Goal: Information Seeking & Learning: Learn about a topic

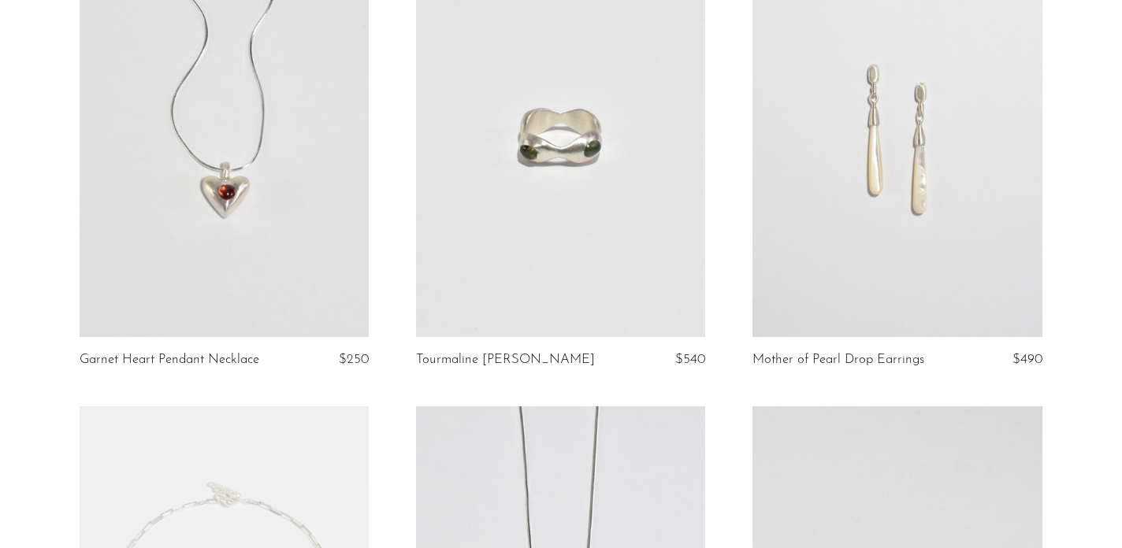
scroll to position [399, 0]
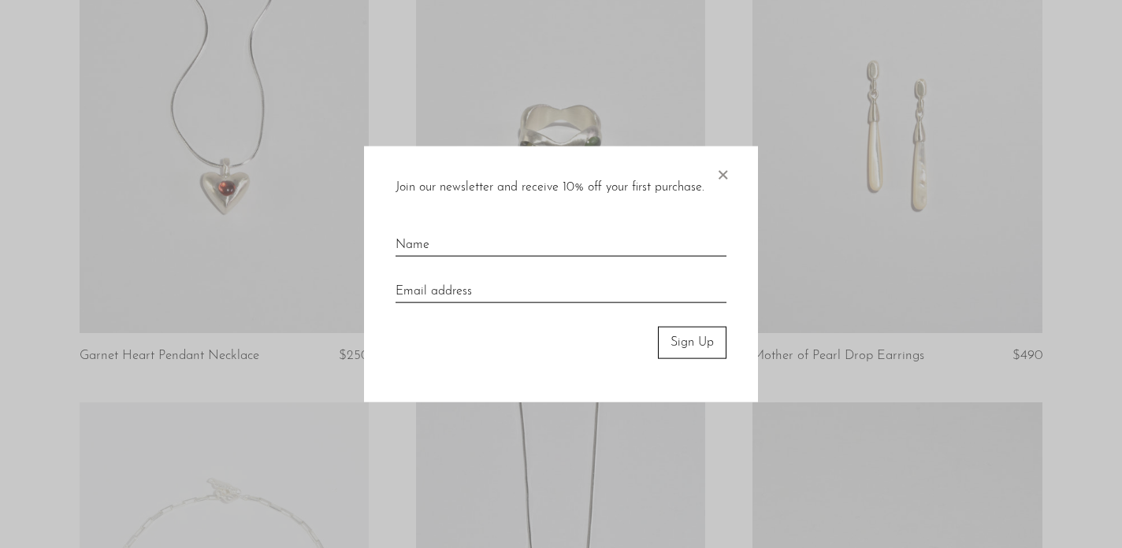
click at [725, 171] on span "×" at bounding box center [722, 172] width 16 height 50
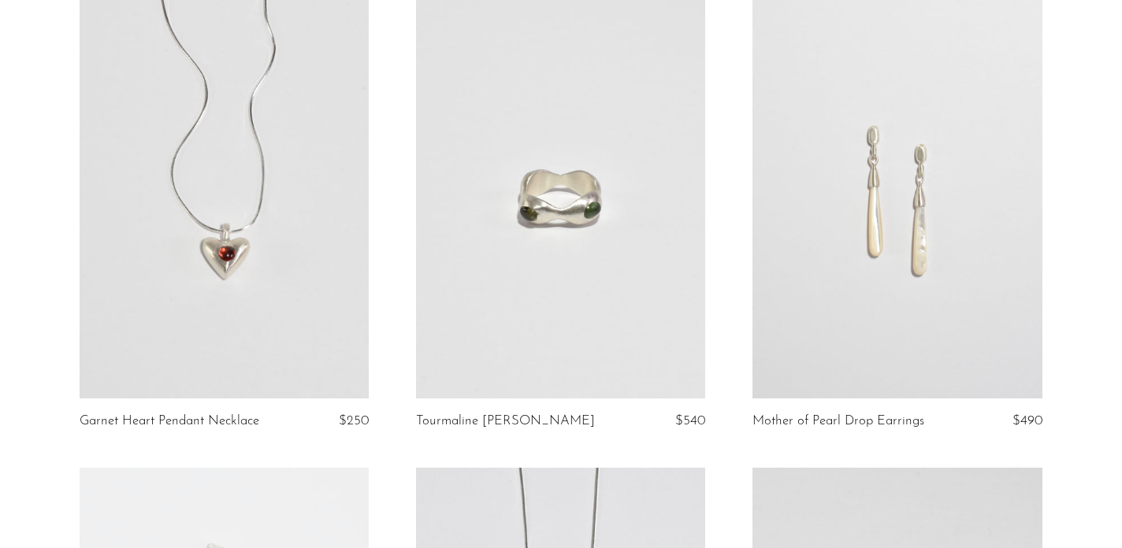
scroll to position [335, 0]
click at [331, 291] on link at bounding box center [224, 195] width 289 height 405
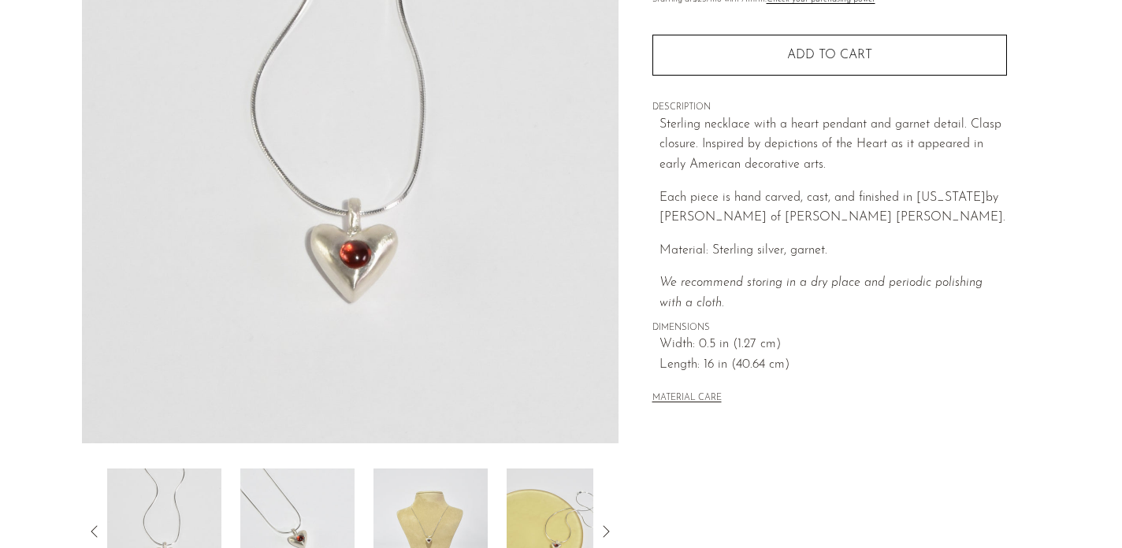
scroll to position [406, 0]
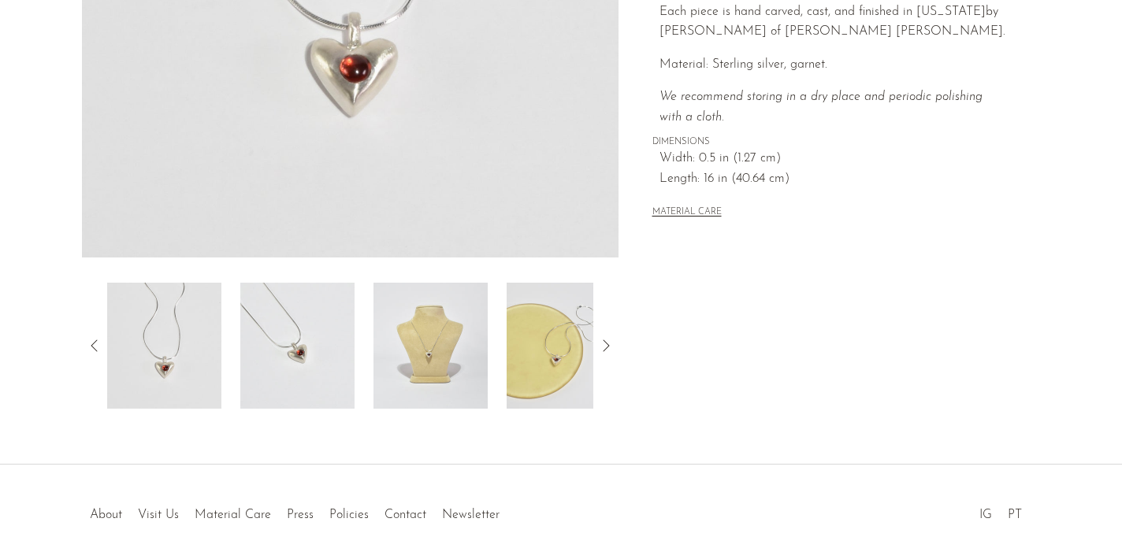
click at [436, 361] on img at bounding box center [430, 346] width 114 height 126
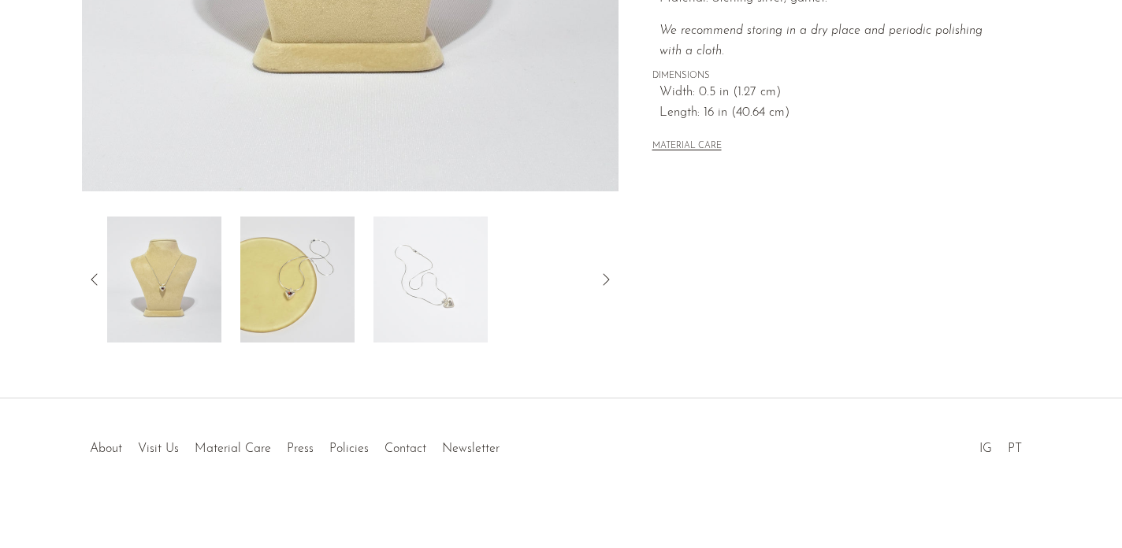
scroll to position [0, 0]
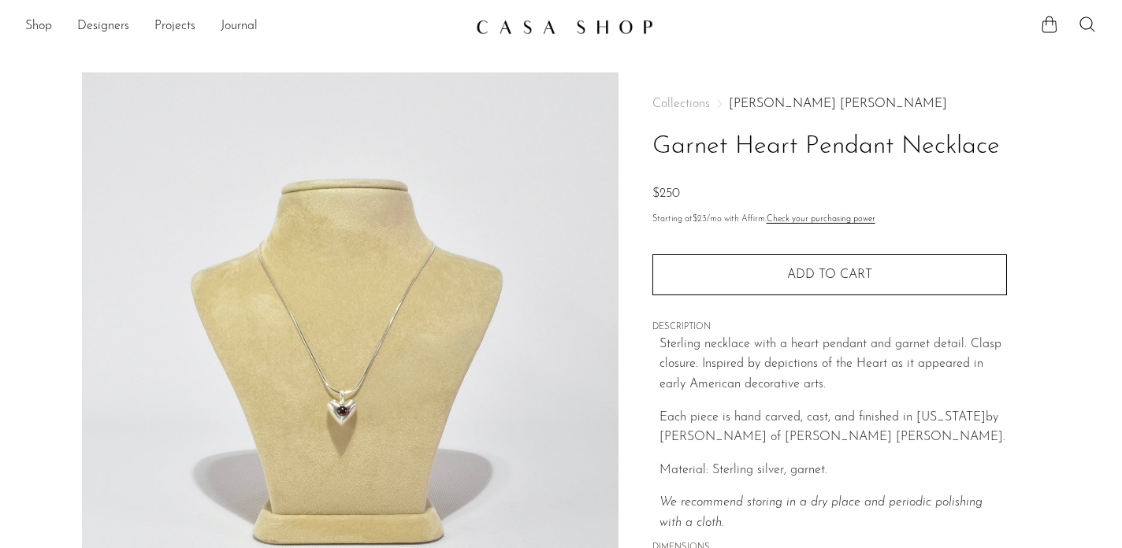
click at [536, 22] on img at bounding box center [564, 27] width 177 height 16
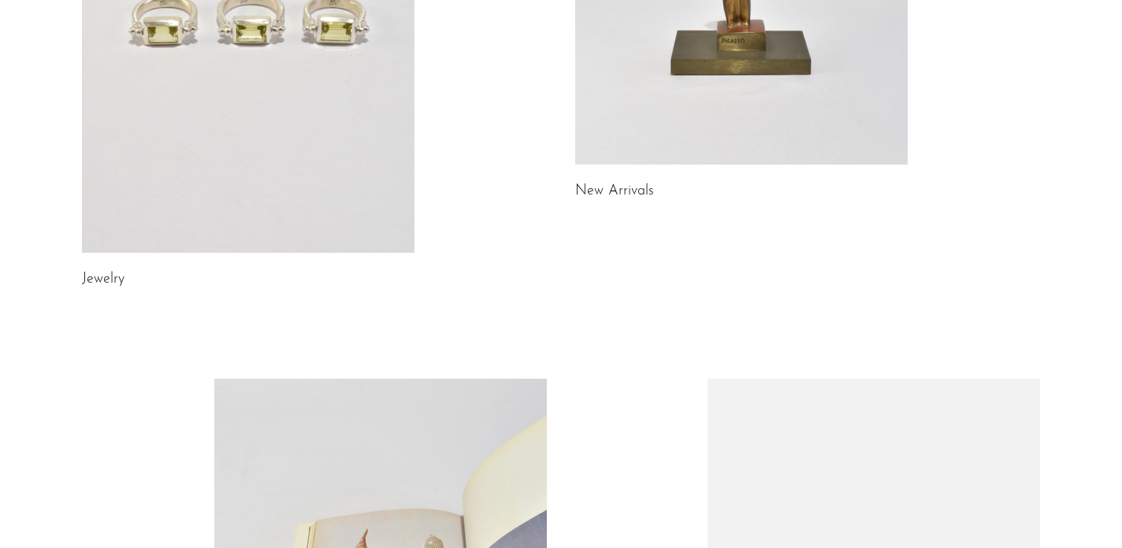
scroll to position [983, 0]
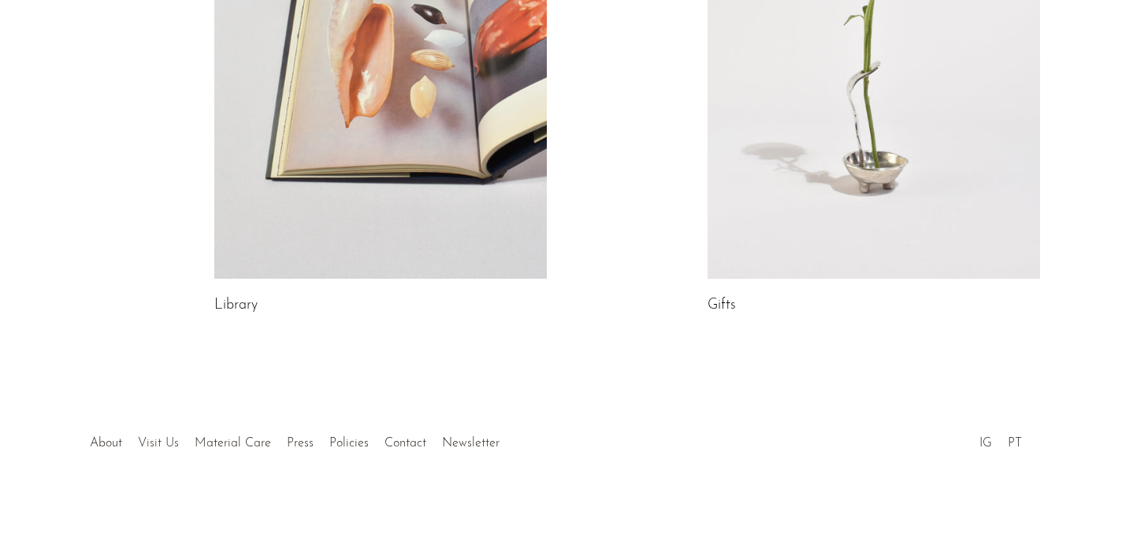
click at [160, 442] on link "Visit Us" at bounding box center [158, 443] width 41 height 13
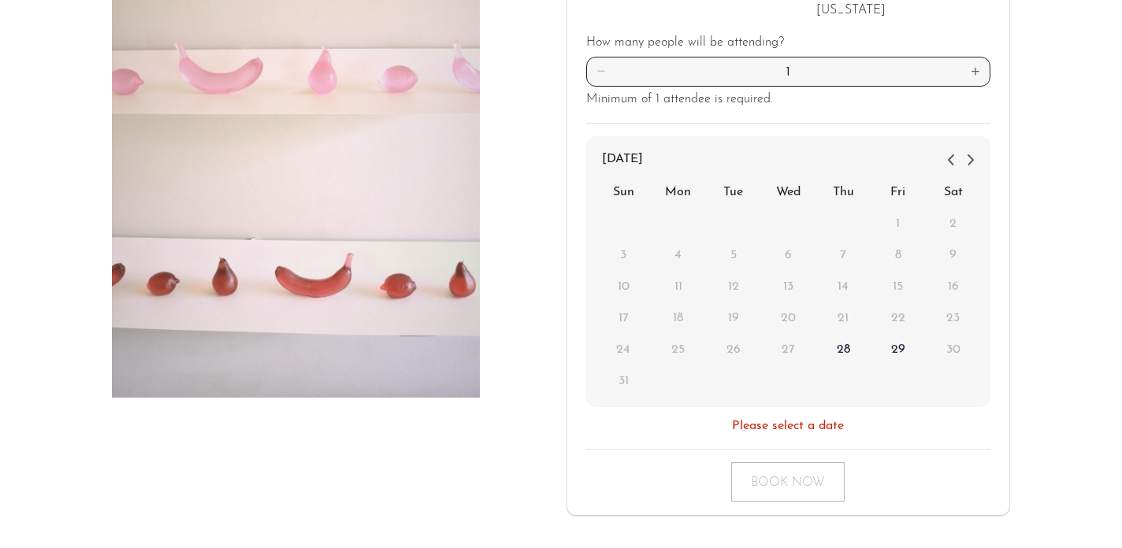
scroll to position [432, 0]
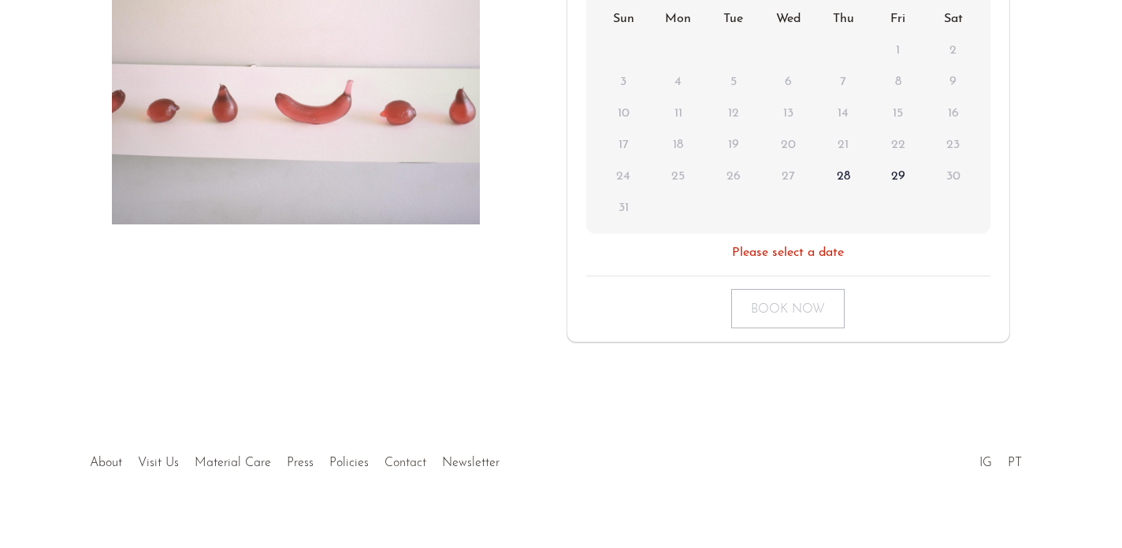
click at [396, 457] on link "Contact" at bounding box center [405, 463] width 42 height 13
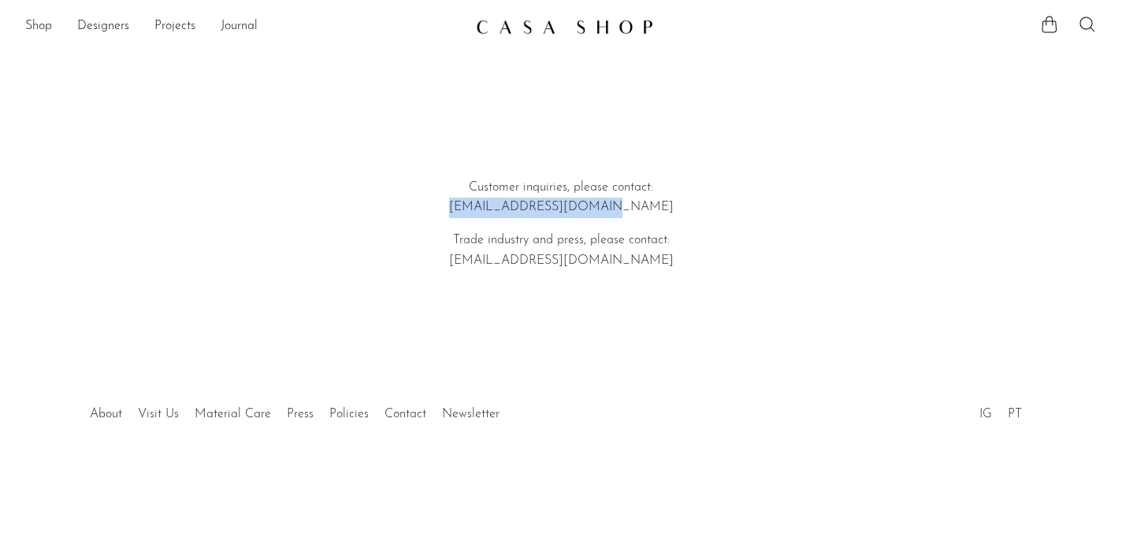
drag, startPoint x: 640, startPoint y: 207, endPoint x: 495, endPoint y: 213, distance: 145.8
click at [495, 213] on p "Customer inquiries, please contact: hello@shopcasashop.com" at bounding box center [561, 198] width 451 height 40
copy p "hello@shopcasashop.com"
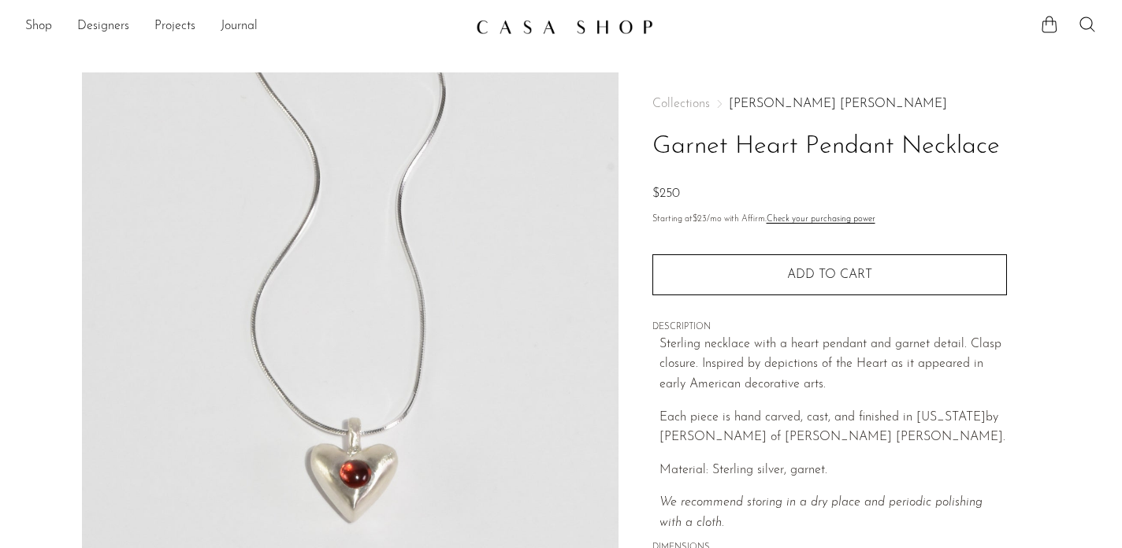
click at [850, 139] on h1 "Garnet Heart Pendant Necklace" at bounding box center [829, 147] width 354 height 40
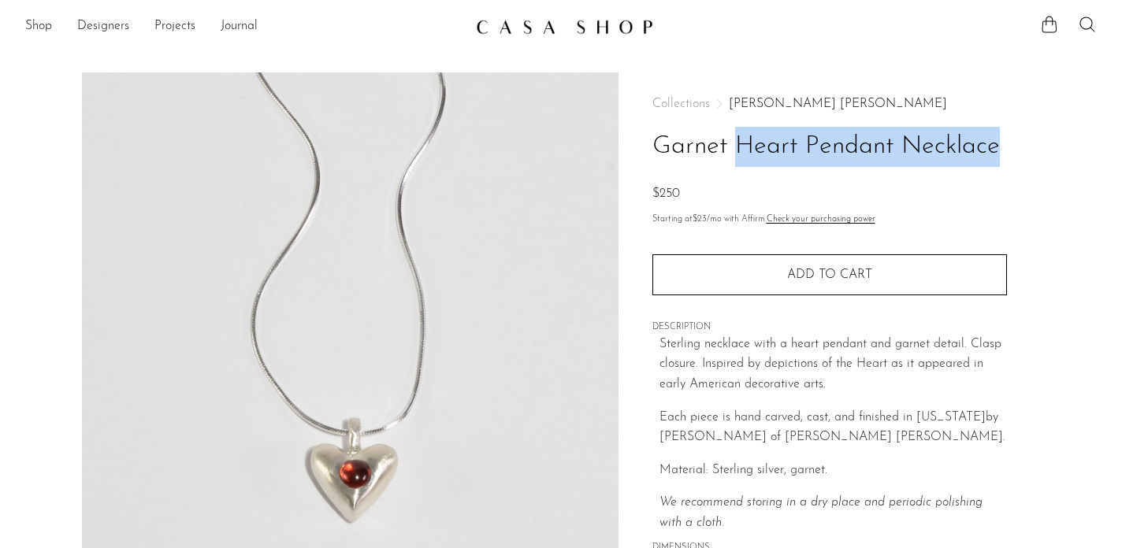
click at [850, 139] on h1 "Garnet Heart Pendant Necklace" at bounding box center [829, 147] width 354 height 40
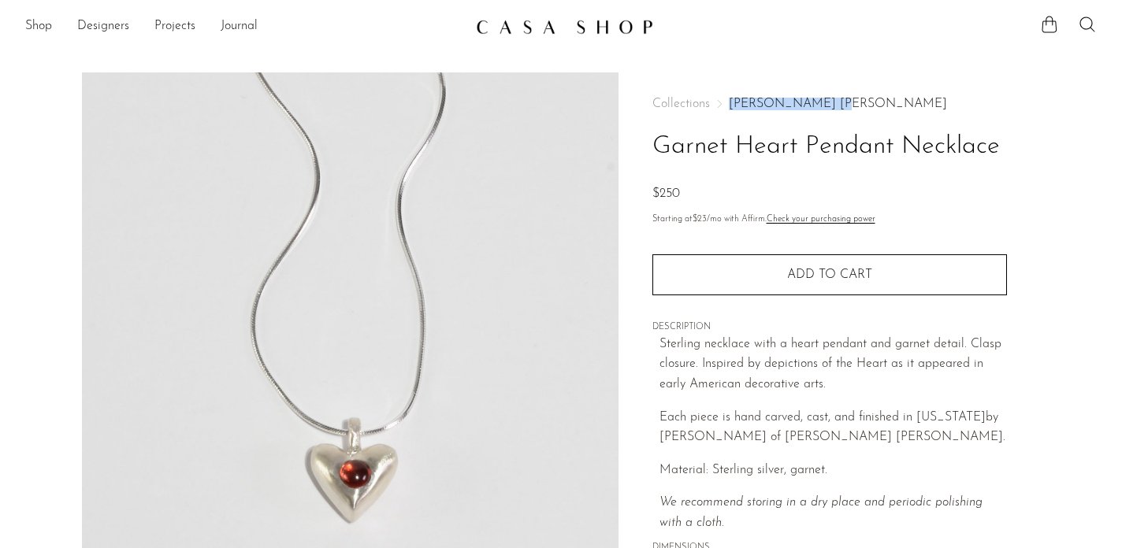
drag, startPoint x: 829, startPoint y: 105, endPoint x: 730, endPoint y: 106, distance: 98.5
click at [730, 106] on nav "Collections Dunton Ellerkamp" at bounding box center [829, 104] width 354 height 13
copy link "[PERSON_NAME] [PERSON_NAME]"
click at [873, 147] on h1 "Garnet Heart Pendant Necklace" at bounding box center [829, 147] width 354 height 40
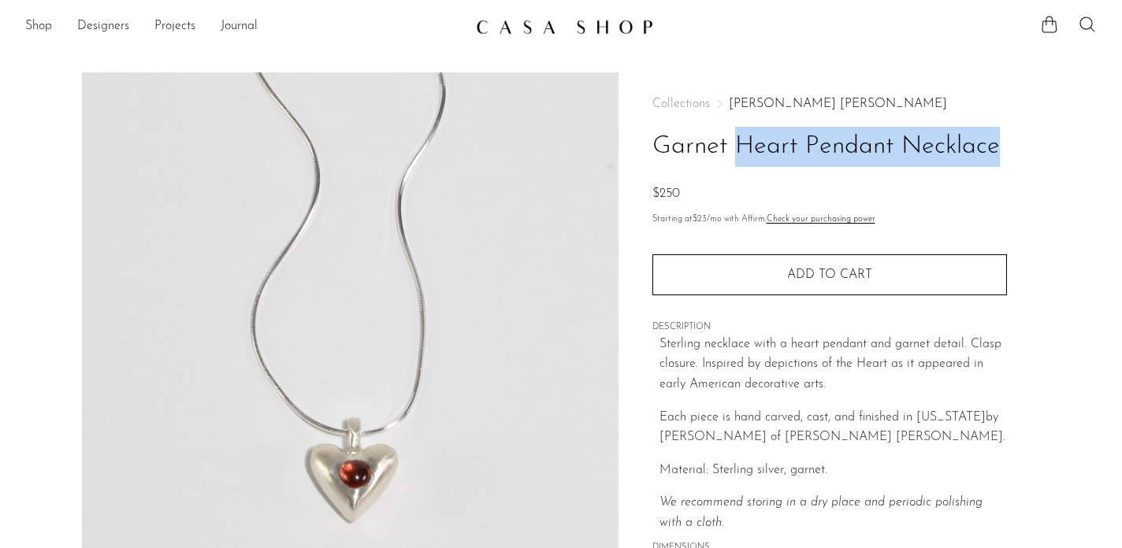
click at [873, 147] on h1 "Garnet Heart Pendant Necklace" at bounding box center [829, 147] width 354 height 40
copy div "Garnet Heart Pendant Necklace"
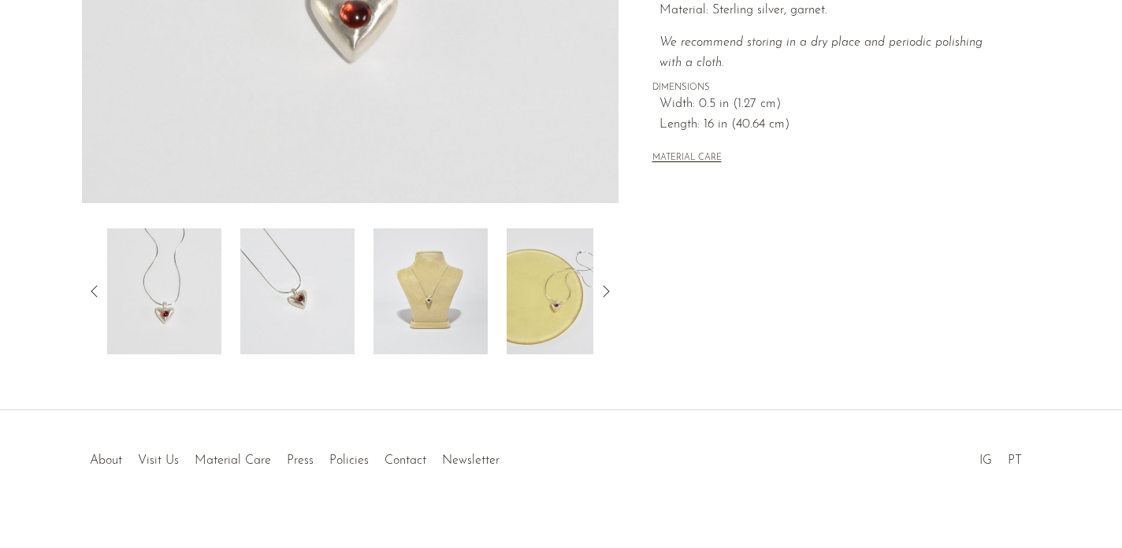
scroll to position [477, 0]
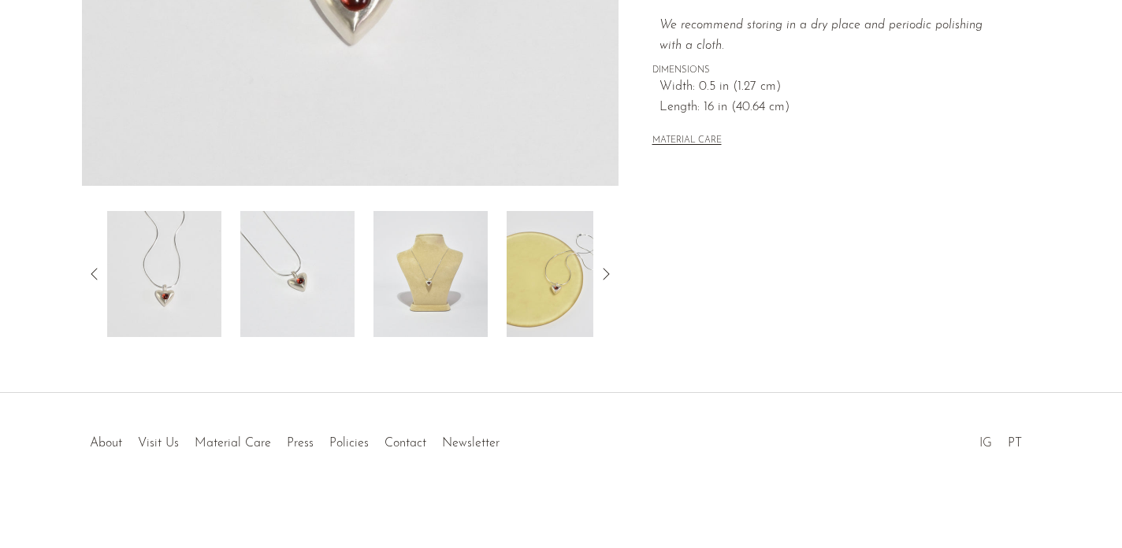
click at [988, 447] on link "IG" at bounding box center [985, 443] width 13 height 13
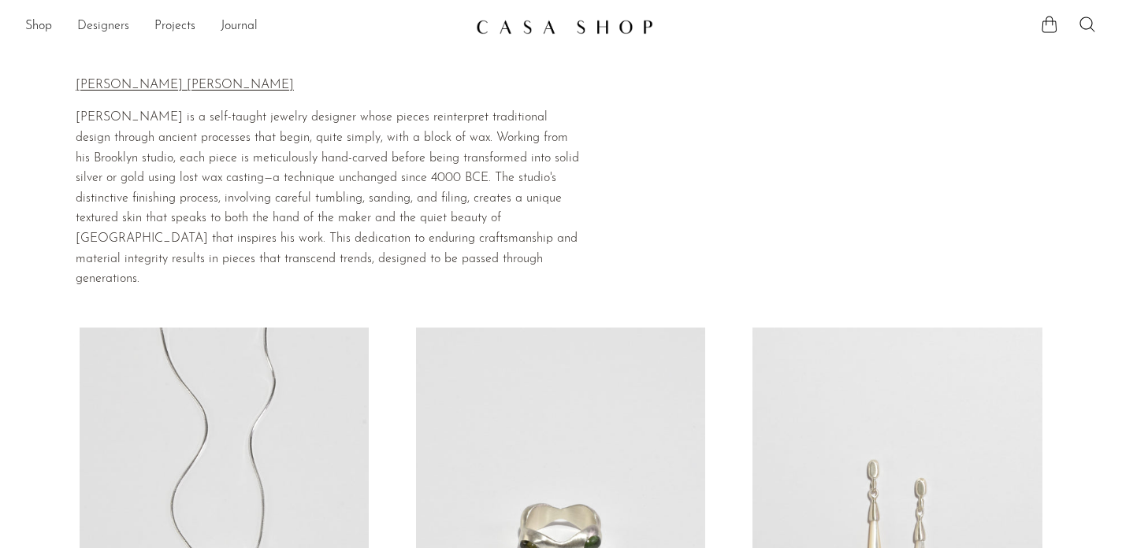
click at [110, 24] on link "Designers" at bounding box center [103, 27] width 52 height 20
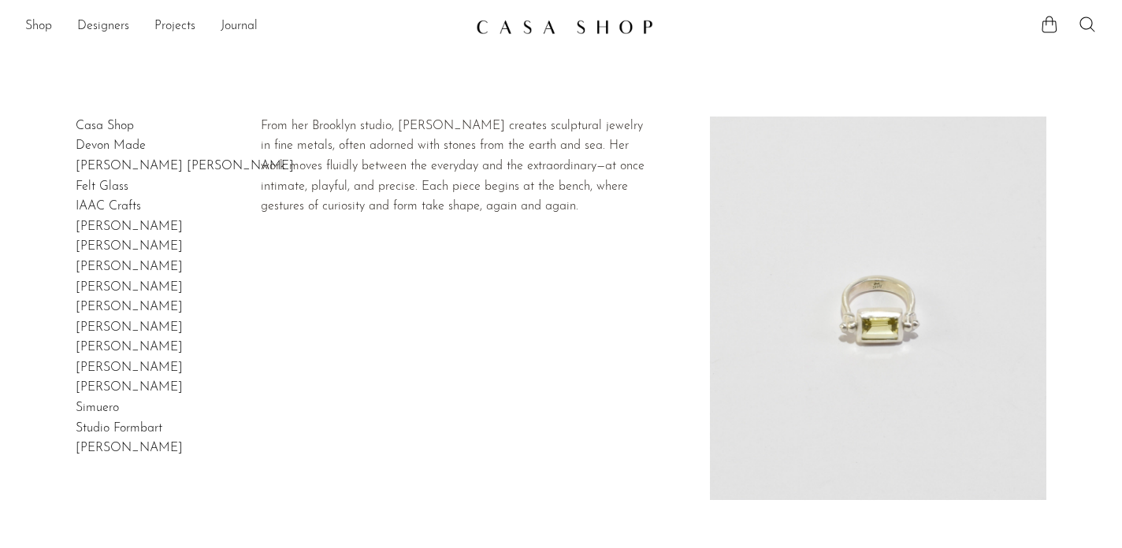
click at [105, 288] on link "Lizzie Ames" at bounding box center [129, 287] width 107 height 13
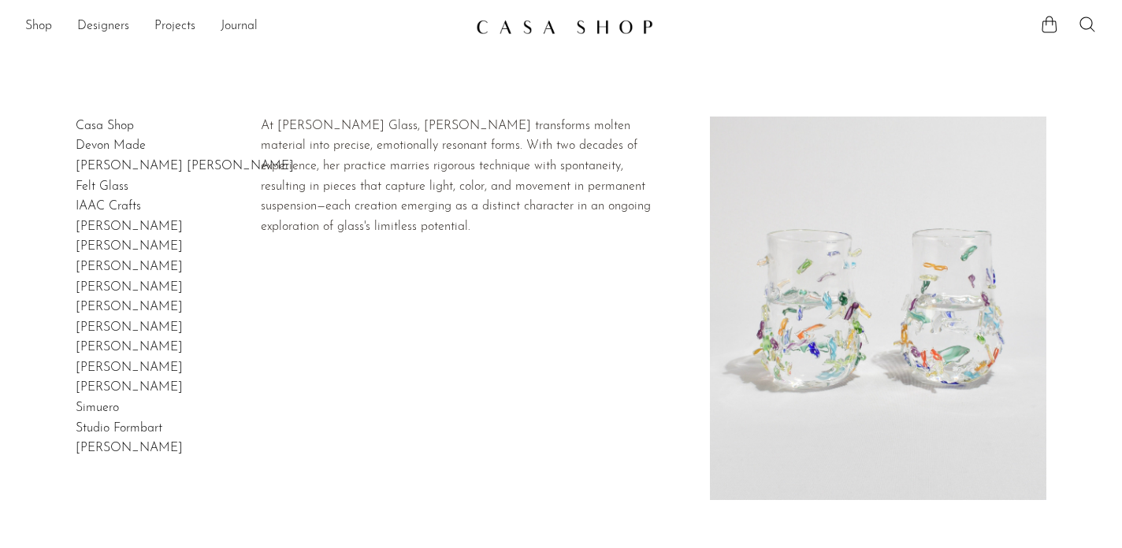
click at [110, 254] on h2 "Jude Jelfs" at bounding box center [129, 247] width 107 height 20
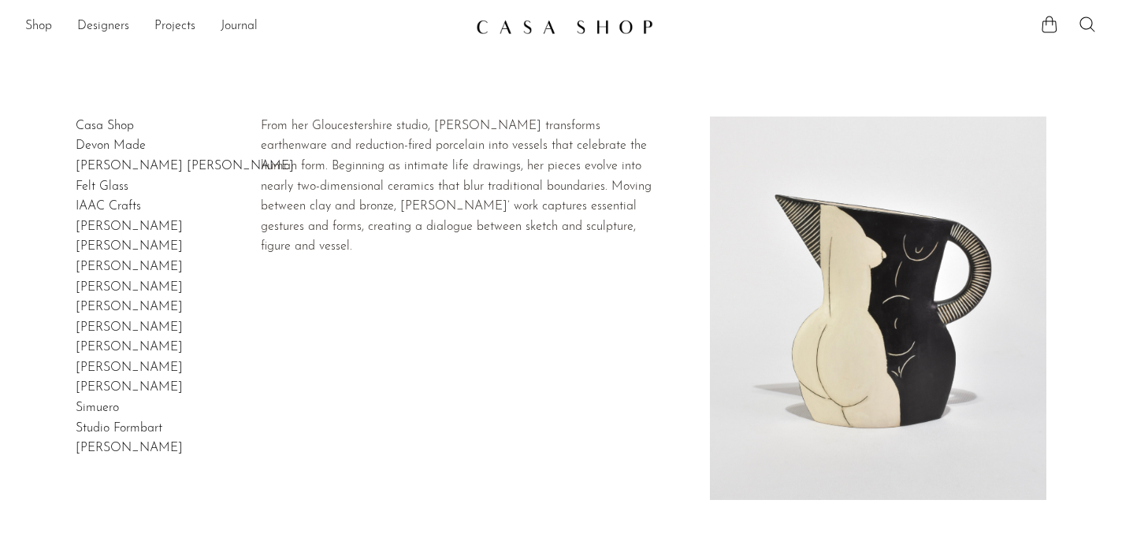
click at [109, 249] on link "Jude Jelfs" at bounding box center [129, 246] width 107 height 13
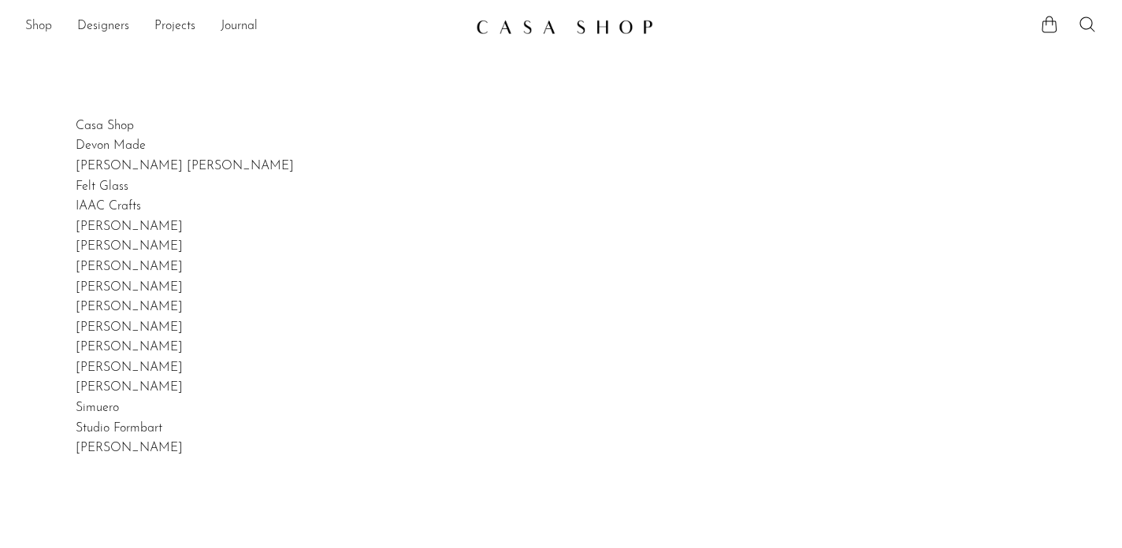
click at [43, 24] on link "Shop" at bounding box center [38, 27] width 27 height 20
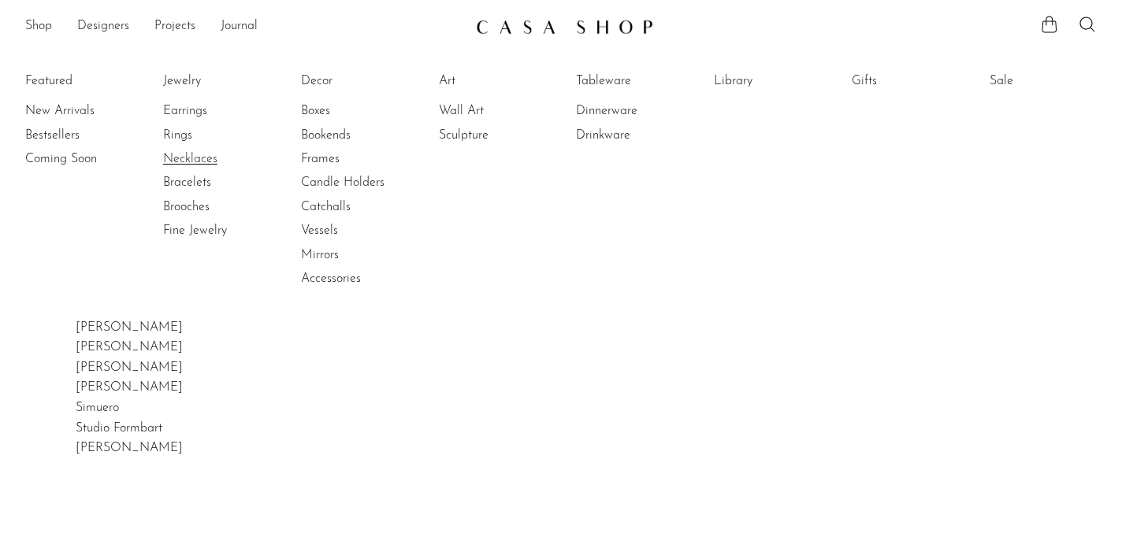
click at [180, 154] on link "Necklaces" at bounding box center [222, 158] width 118 height 17
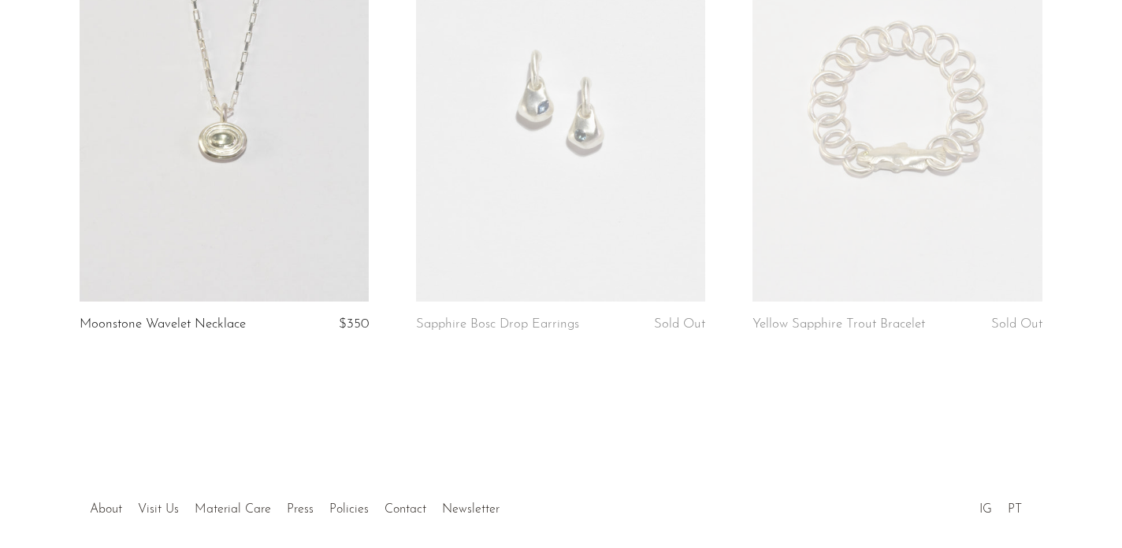
scroll to position [818, 0]
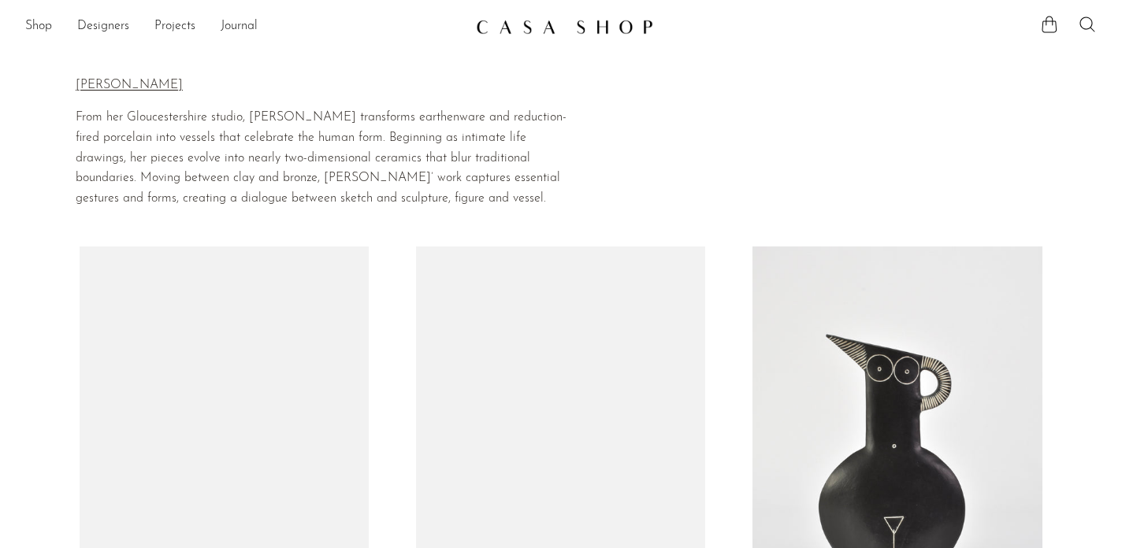
scroll to position [4, 0]
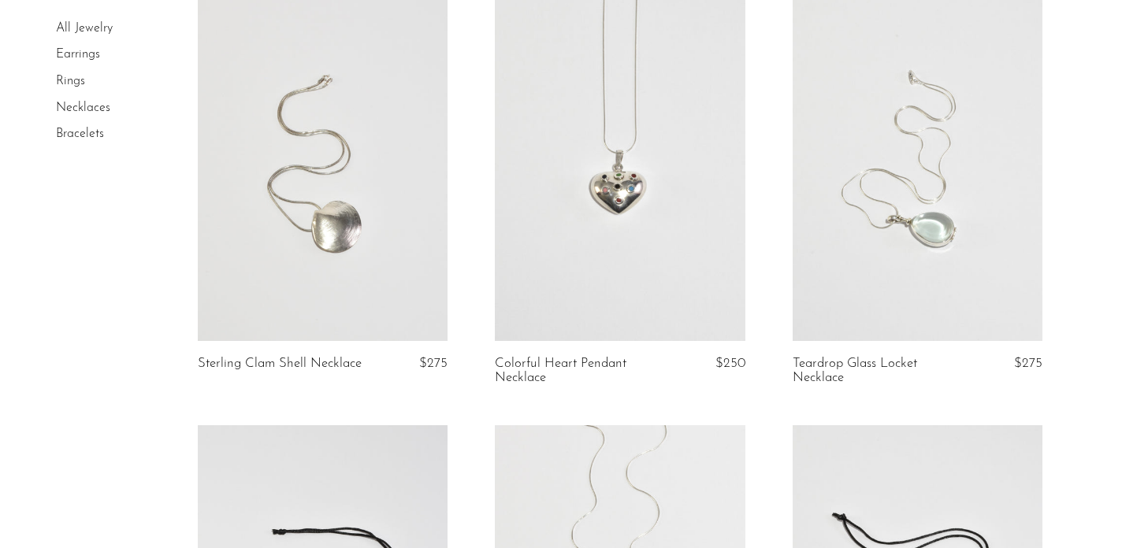
scroll to position [1003, 0]
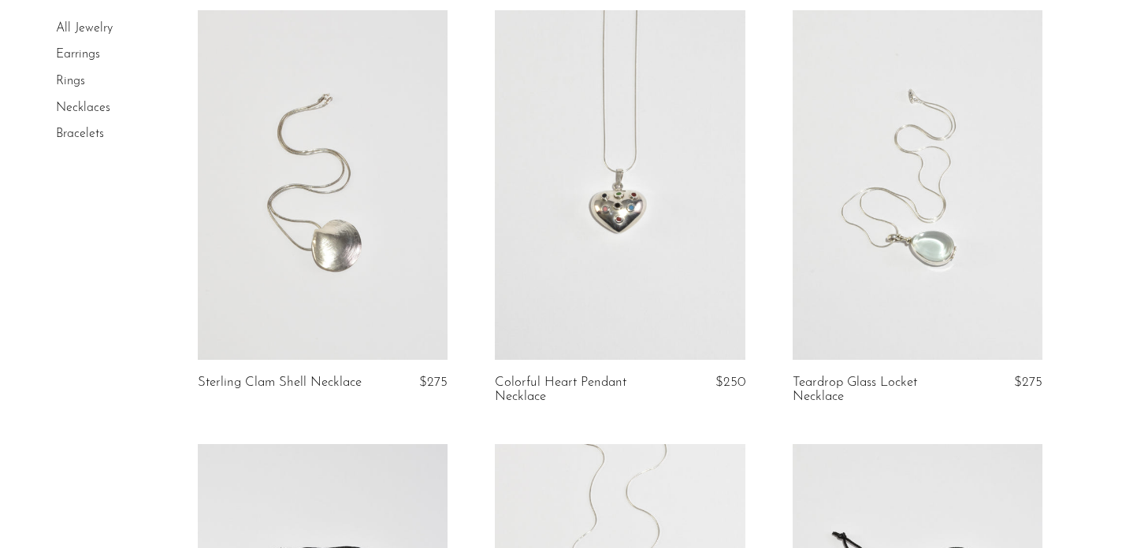
click at [673, 216] on link at bounding box center [620, 185] width 250 height 350
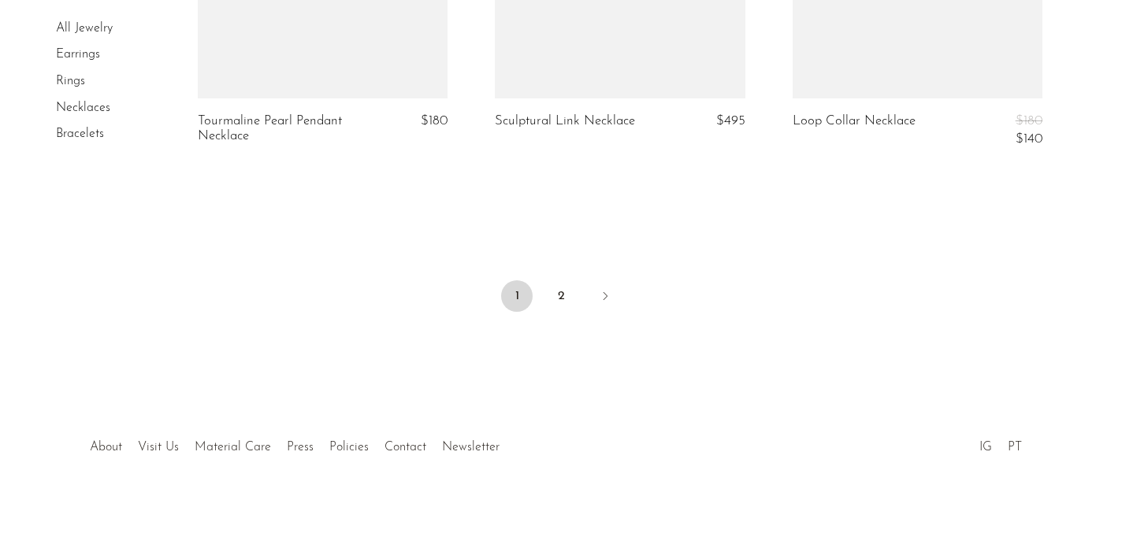
scroll to position [5148, 0]
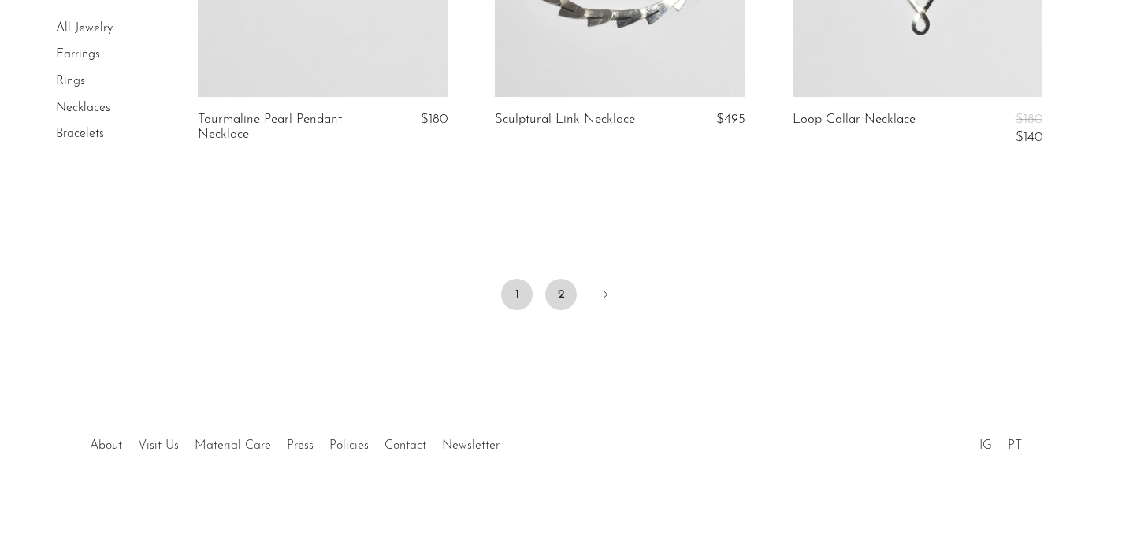
click at [570, 304] on link "2" at bounding box center [561, 295] width 32 height 32
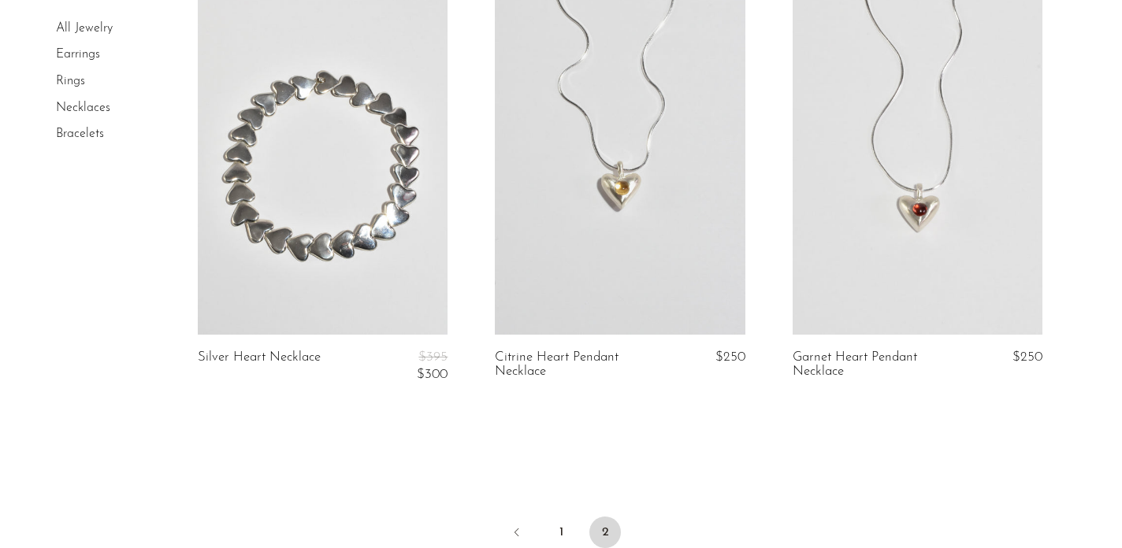
scroll to position [156, 0]
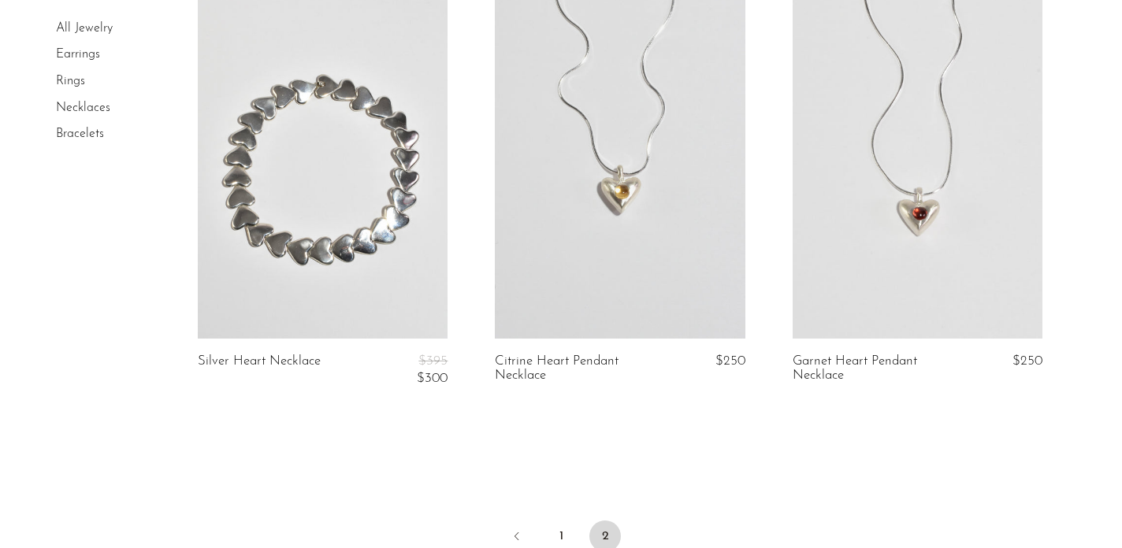
click at [907, 173] on link at bounding box center [917, 164] width 250 height 350
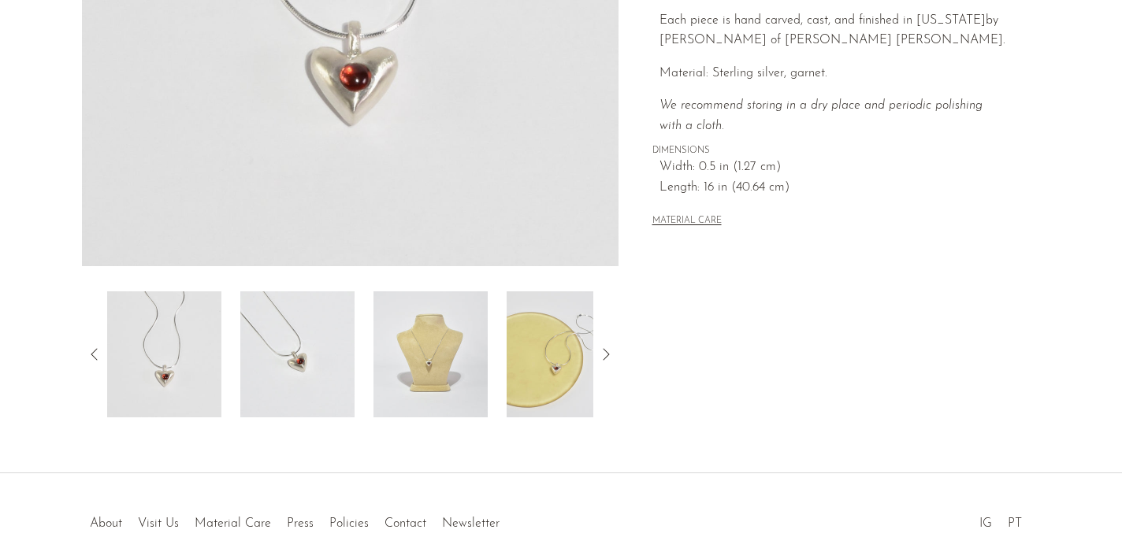
scroll to position [429, 0]
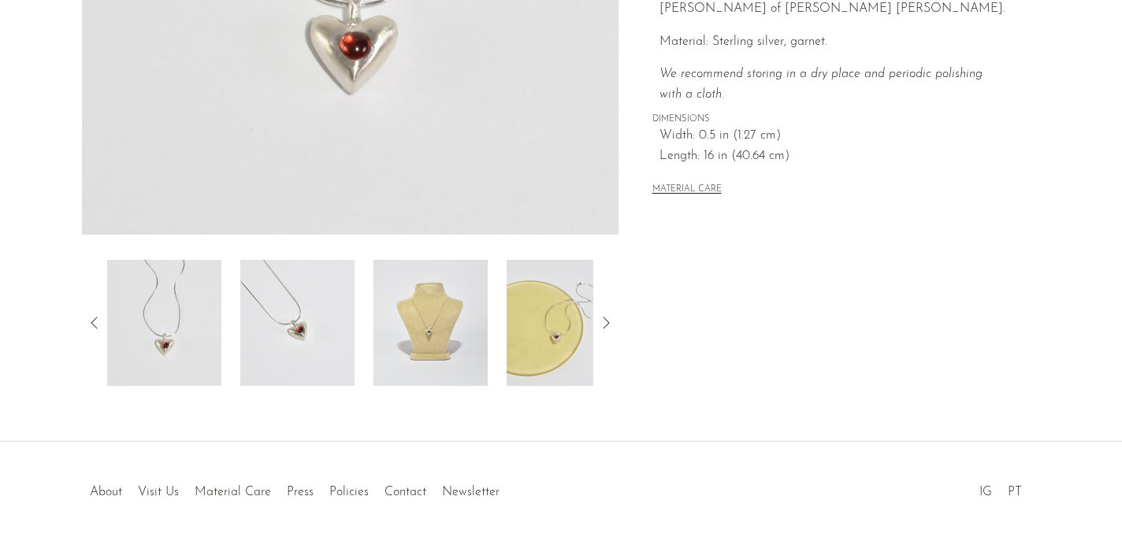
click at [609, 321] on icon at bounding box center [605, 322] width 19 height 19
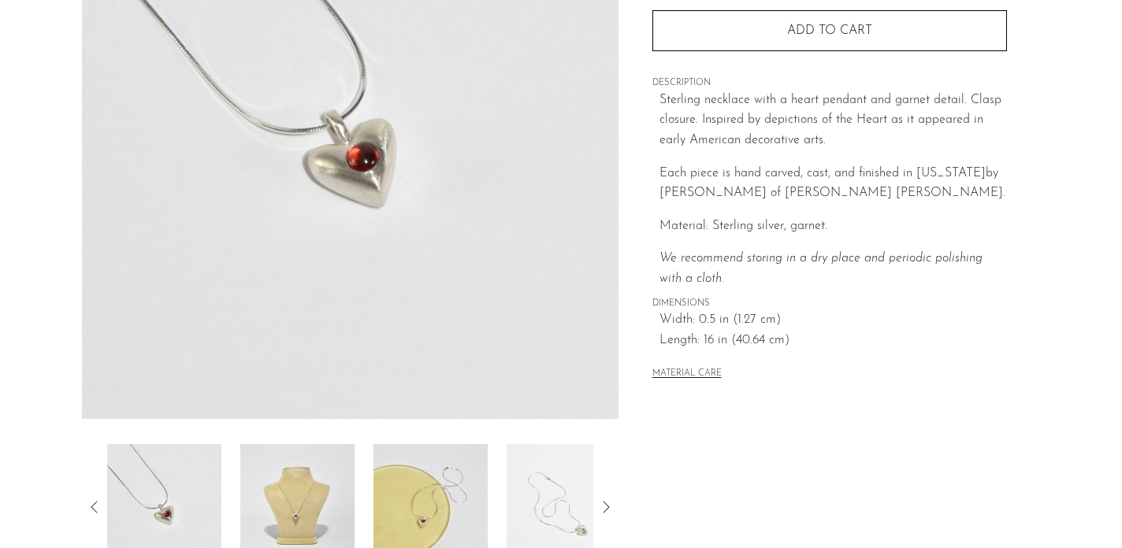
scroll to position [247, 0]
click at [445, 471] on img at bounding box center [430, 505] width 114 height 126
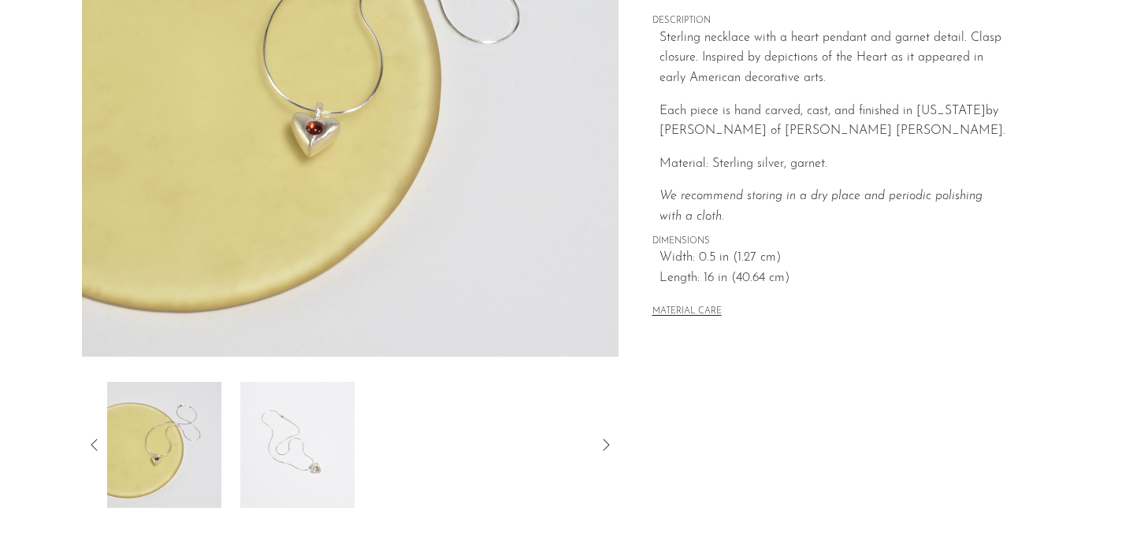
scroll to position [325, 0]
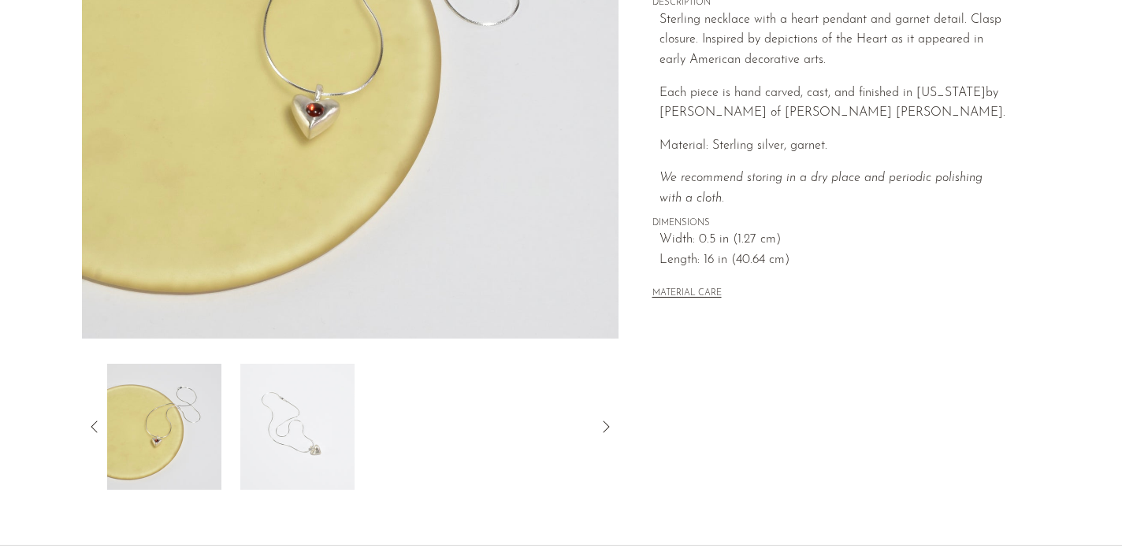
click at [609, 423] on icon at bounding box center [605, 426] width 19 height 19
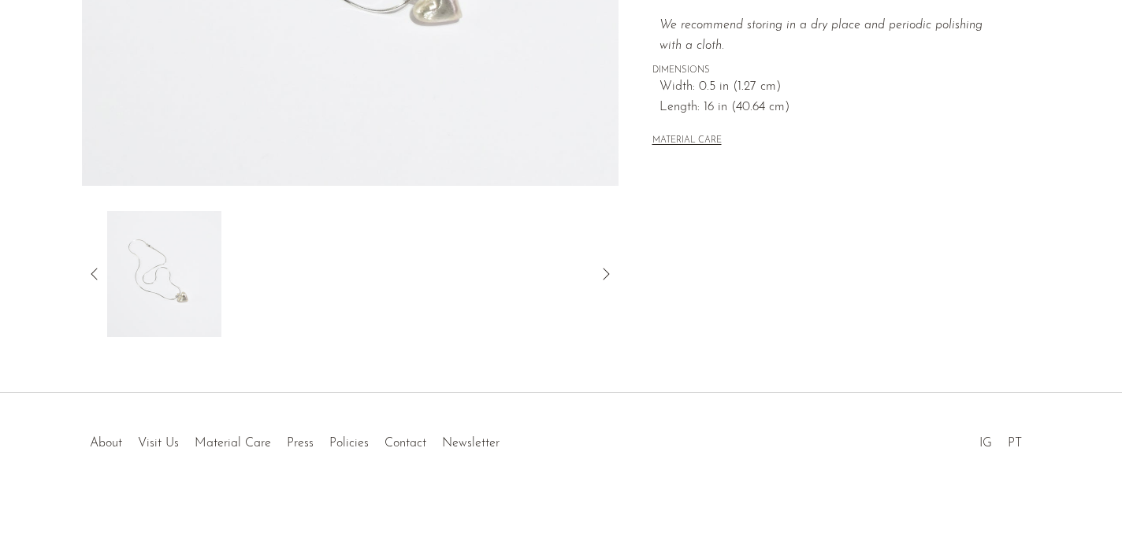
scroll to position [0, 0]
